Goal: Register for event/course

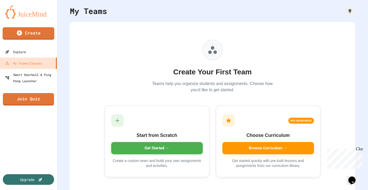
scroll to position [21, 0]
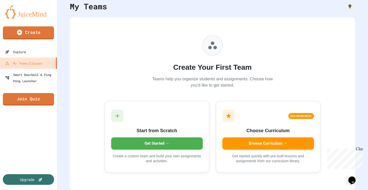
click at [28, 31] on link "Create" at bounding box center [28, 32] width 51 height 13
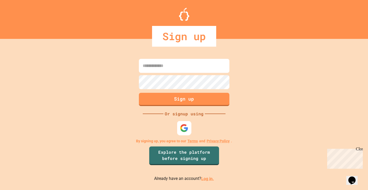
click at [187, 130] on img at bounding box center [184, 127] width 9 height 9
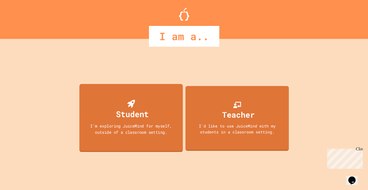
click at [126, 100] on div "Student" at bounding box center [130, 109] width 35 height 20
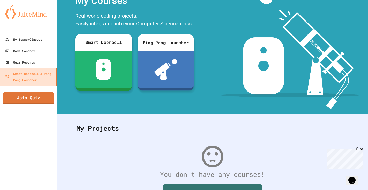
scroll to position [66, 0]
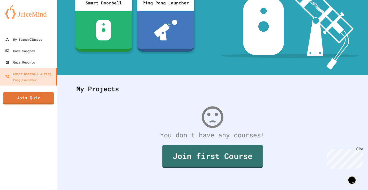
click at [204, 152] on link "Join first Course" at bounding box center [212, 155] width 101 height 23
click at [29, 95] on link "Join Quiz" at bounding box center [28, 97] width 47 height 13
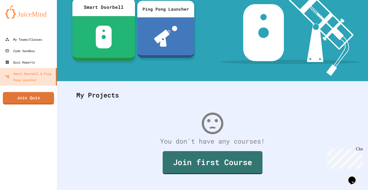
scroll to position [66, 0]
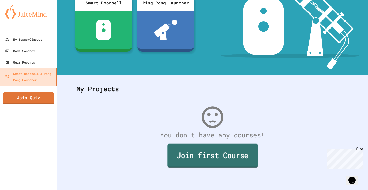
click at [180, 151] on link "Join first Course" at bounding box center [212, 155] width 90 height 24
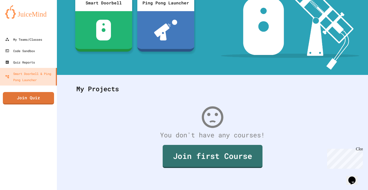
click at [25, 39] on div "My Teams/Classes" at bounding box center [23, 39] width 37 height 6
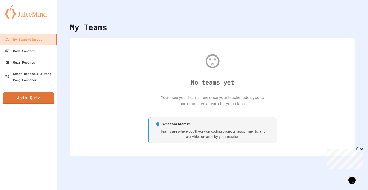
click at [353, 13] on icon "My Notifications" at bounding box center [353, 13] width 0 height 0
click at [331, 7] on div at bounding box center [184, 95] width 368 height 190
click at [38, 48] on link "Code Sandbox" at bounding box center [28, 51] width 59 height 12
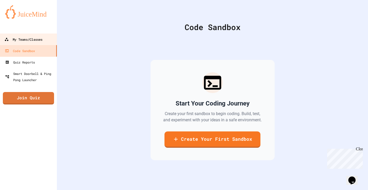
click at [37, 40] on div "My Teams/Classes" at bounding box center [23, 39] width 38 height 6
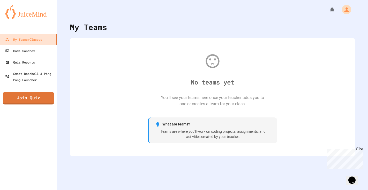
click at [175, 89] on div "No teams yet You'll see your teams here once your teacher adds you to one or cr…" at bounding box center [212, 97] width 275 height 108
click at [43, 51] on link "Code Sandbox" at bounding box center [28, 51] width 59 height 12
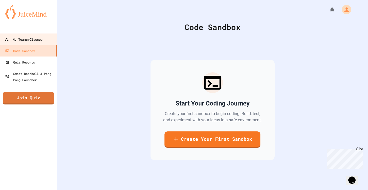
click at [26, 38] on div "My Teams/Classes" at bounding box center [23, 39] width 38 height 6
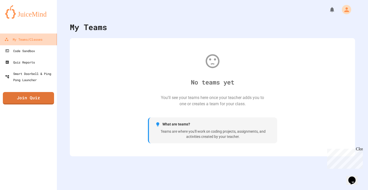
click at [39, 38] on div "My Teams/Classes" at bounding box center [23, 39] width 38 height 6
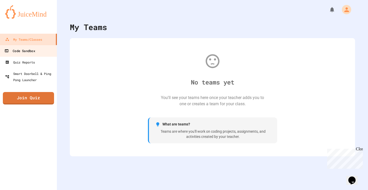
click at [39, 52] on link "Code Sandbox" at bounding box center [28, 51] width 59 height 12
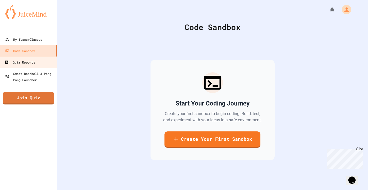
click at [40, 60] on link "Quiz Reports" at bounding box center [28, 62] width 59 height 12
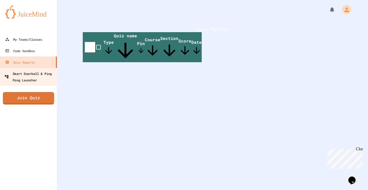
click at [47, 80] on div "Smart Doorbell & Ping Pong Launcher" at bounding box center [29, 76] width 51 height 13
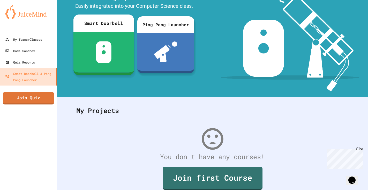
scroll to position [66, 0]
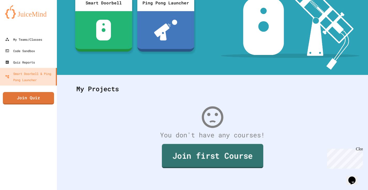
click at [184, 150] on link "Join first Course" at bounding box center [212, 156] width 101 height 24
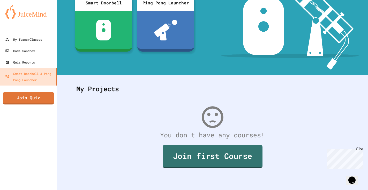
drag, startPoint x: 176, startPoint y: 73, endPoint x: 207, endPoint y: 45, distance: 41.9
type textarea "**********"
